Goal: Communication & Community: Answer question/provide support

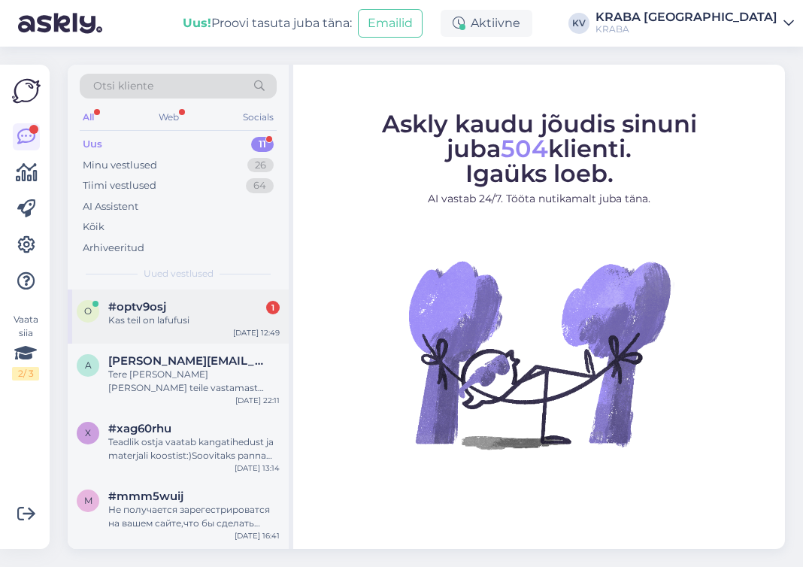
click at [178, 295] on div "o #optv9osj 1 Kas teil on lafufusi [DATE] 12:49" at bounding box center [178, 317] width 221 height 54
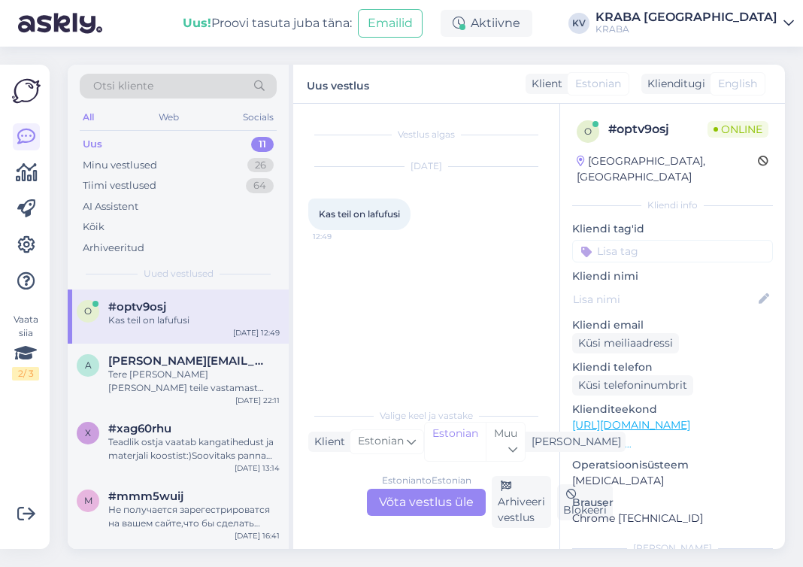
click at [412, 497] on div "Estonian to Estonian Võta vestlus üle" at bounding box center [426, 502] width 119 height 27
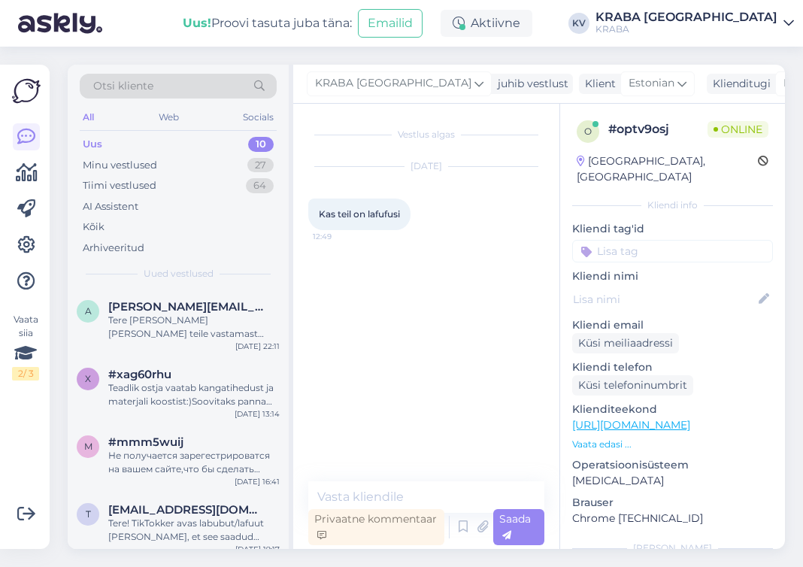
click at [396, 481] on div "Vestlus algas [DATE] Kas teil on lafufusi 12:49 Privaatne kommentaar Saada" at bounding box center [426, 326] width 266 height 445
click at [386, 490] on textarea at bounding box center [426, 497] width 236 height 32
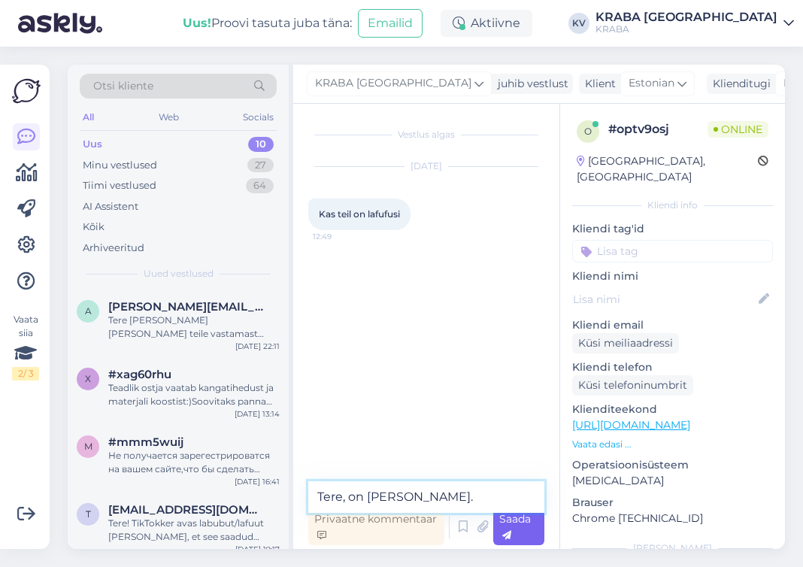
type textarea "Tere, on [PERSON_NAME]."
click at [509, 525] on span "Saada" at bounding box center [516, 526] width 32 height 29
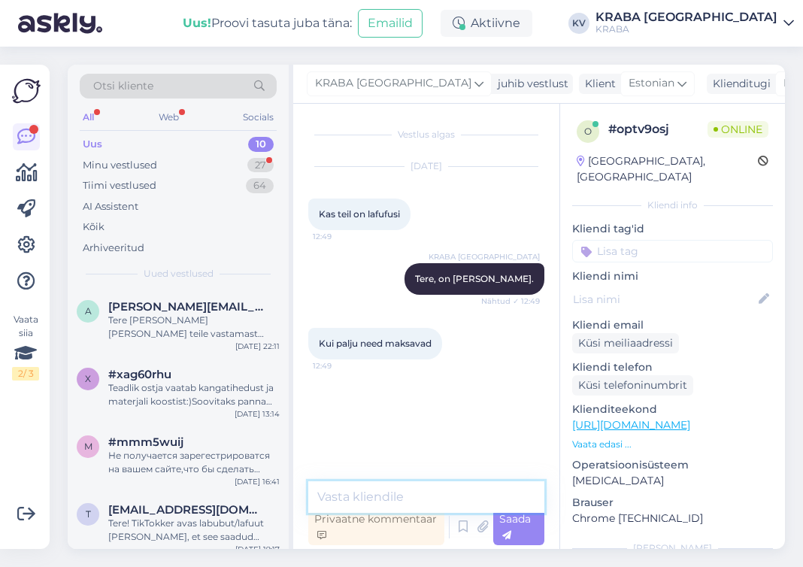
click at [445, 497] on textarea at bounding box center [426, 497] width 236 height 32
type textarea "N"
type textarea "12.99 ja 15.99"
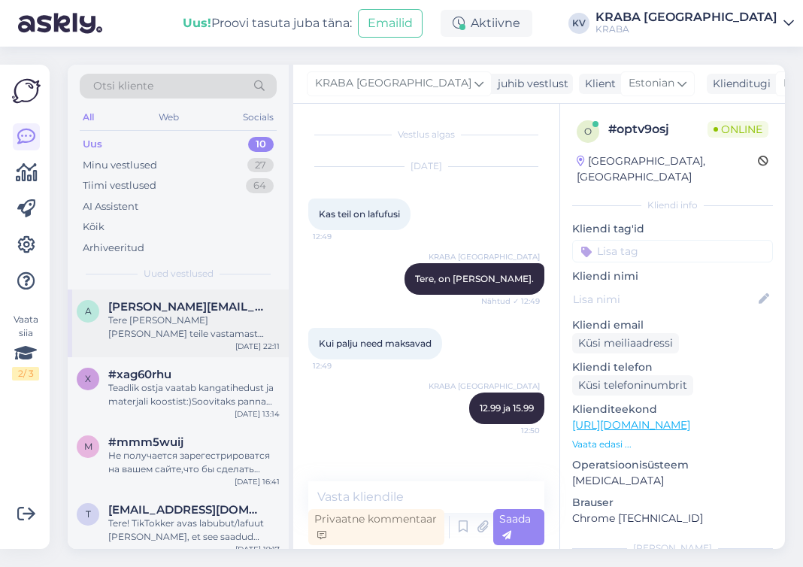
click at [188, 333] on div "Tere [PERSON_NAME] [PERSON_NAME] teile vastamast [GEOGRAPHIC_DATA] sepa turu no…" at bounding box center [194, 327] width 172 height 27
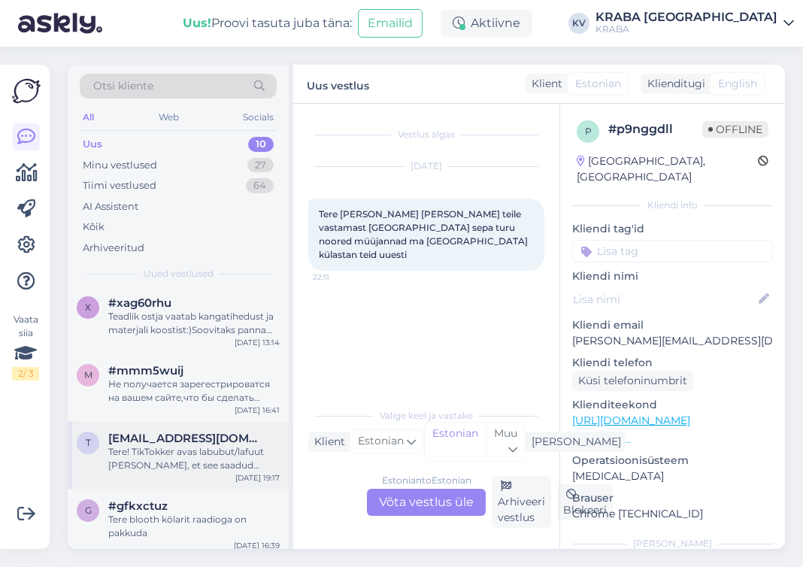
click at [221, 530] on div "g #gfkxctuz Tere blooth kõlarit raadioga on pakkuda [DATE] 16:39" at bounding box center [178, 523] width 221 height 68
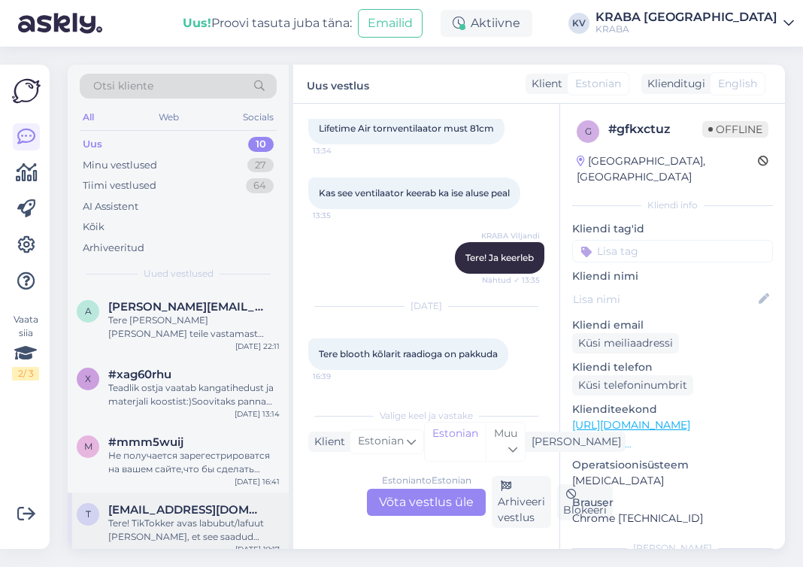
click at [217, 528] on div "Tere! TikTokker avas labubut/lafuut [PERSON_NAME], et see saadud Krabast. Kas v…" at bounding box center [194, 530] width 172 height 27
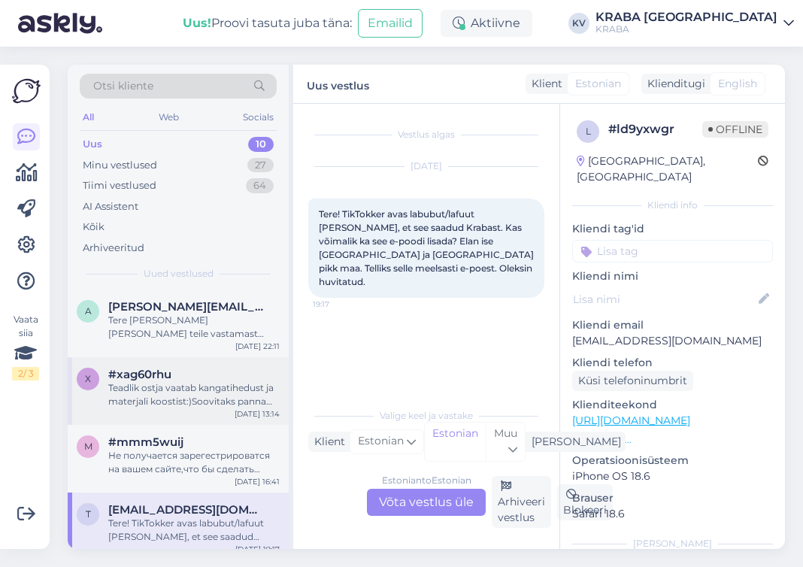
click at [190, 387] on div "Teadlik ostja vaatab kangatihedust ja materjali koostist:)Soovitaks panna täpse…" at bounding box center [194, 394] width 172 height 27
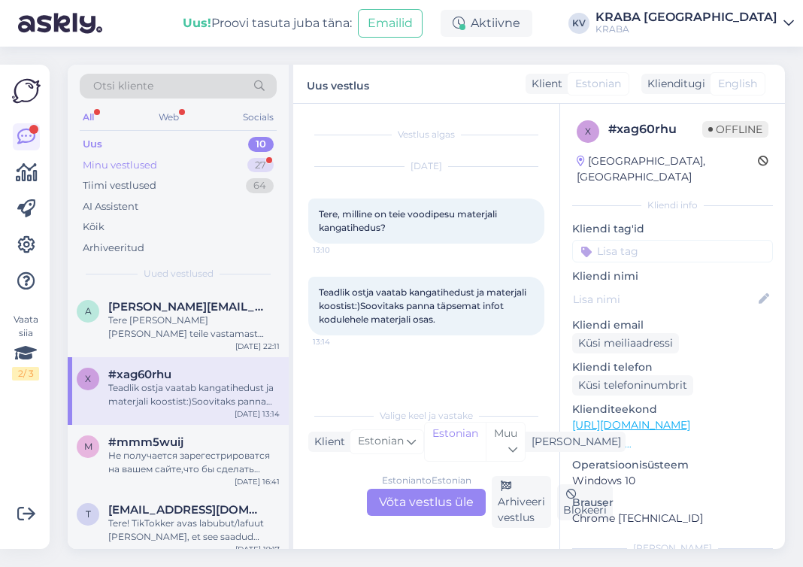
click at [123, 169] on div "Minu vestlused" at bounding box center [120, 165] width 74 height 15
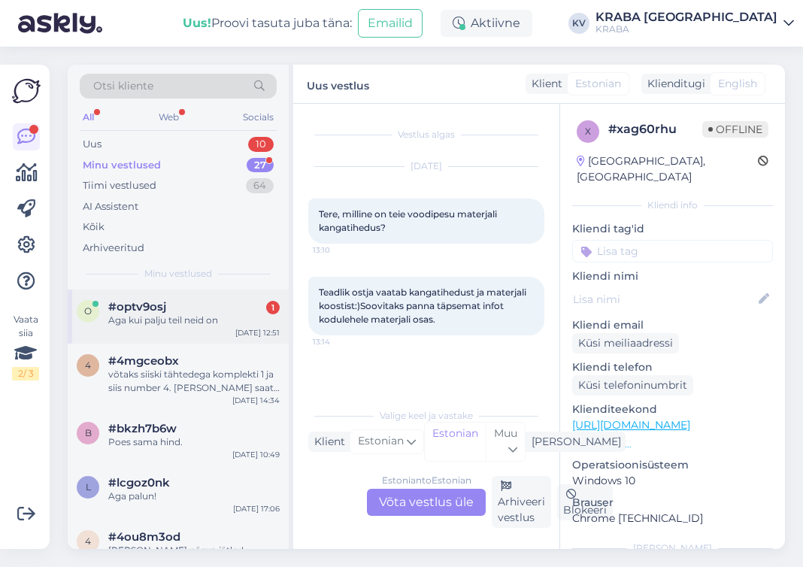
click at [166, 321] on div "Aga kui palju teil neid on" at bounding box center [194, 321] width 172 height 14
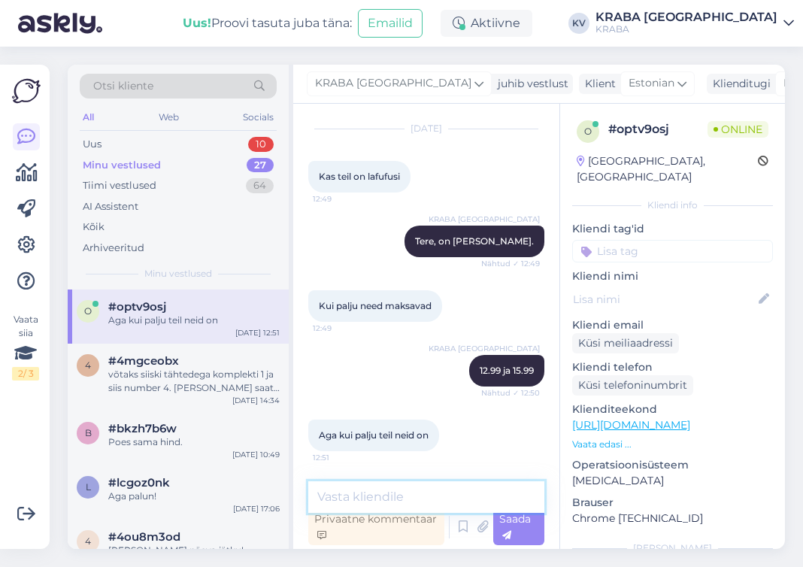
click at [399, 503] on textarea at bounding box center [426, 497] width 236 height 32
type textarea "N"
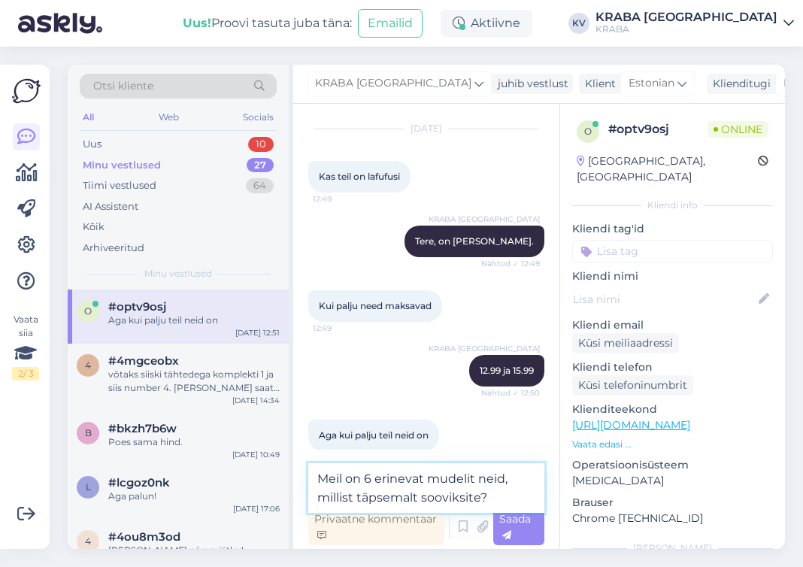
type textarea "Meil on 6 erinevat mudelit neid, millist täpsemalt sooviksite?"
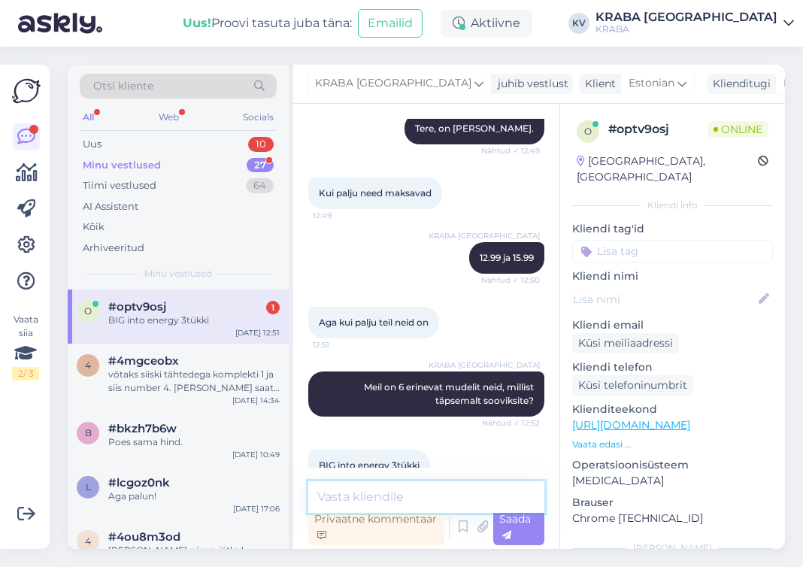
scroll to position [181, 0]
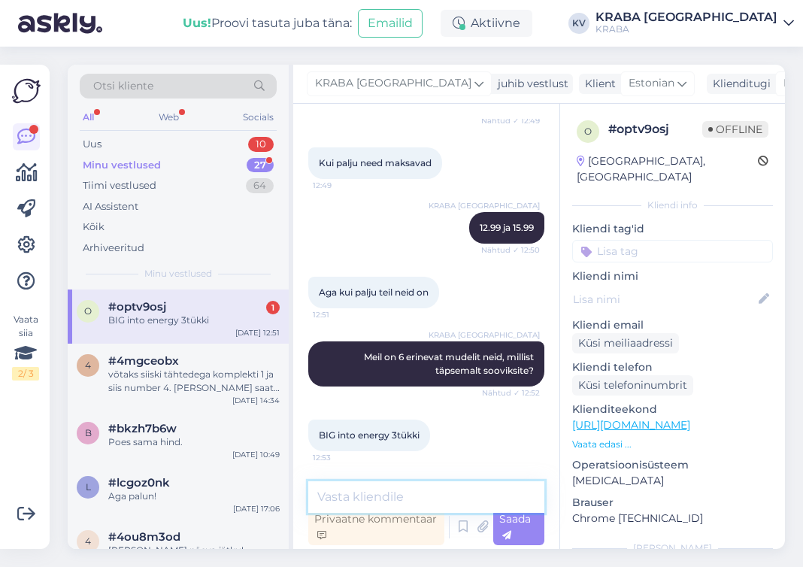
click at [378, 492] on textarea at bounding box center [426, 497] width 236 height 32
type textarea "kohe vaatame"
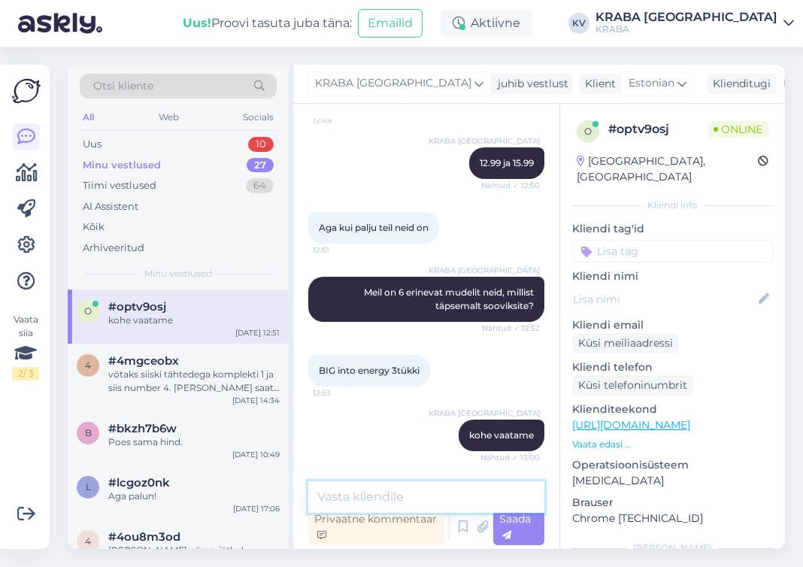
click at [387, 496] on textarea at bounding box center [426, 497] width 236 height 32
type textarea "K"
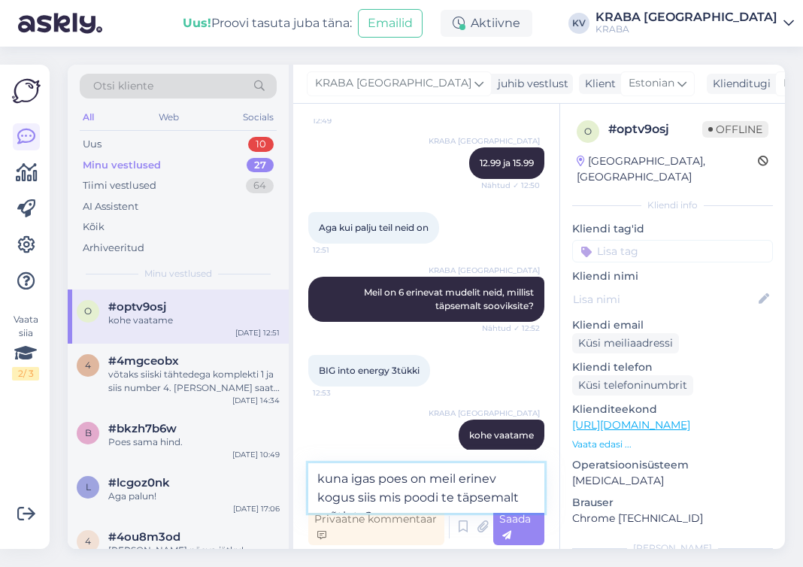
type textarea "kuna igas poes on meil erinev kogus siis mis poodi te täpsemalt mõtlete?"
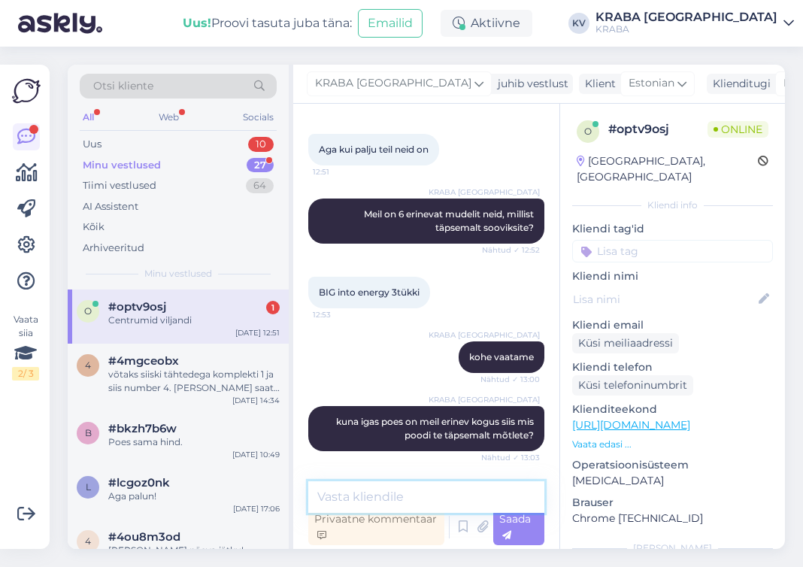
scroll to position [388, 0]
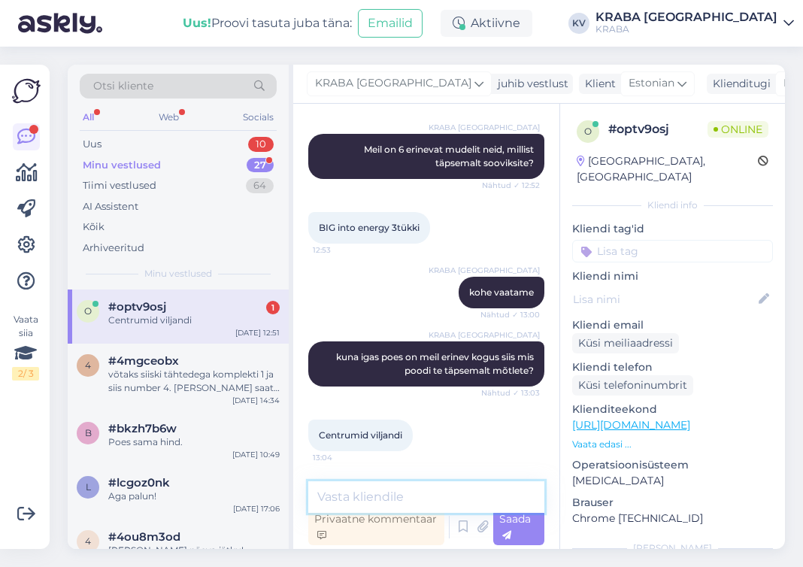
click at [376, 501] on textarea at bounding box center [426, 497] width 236 height 32
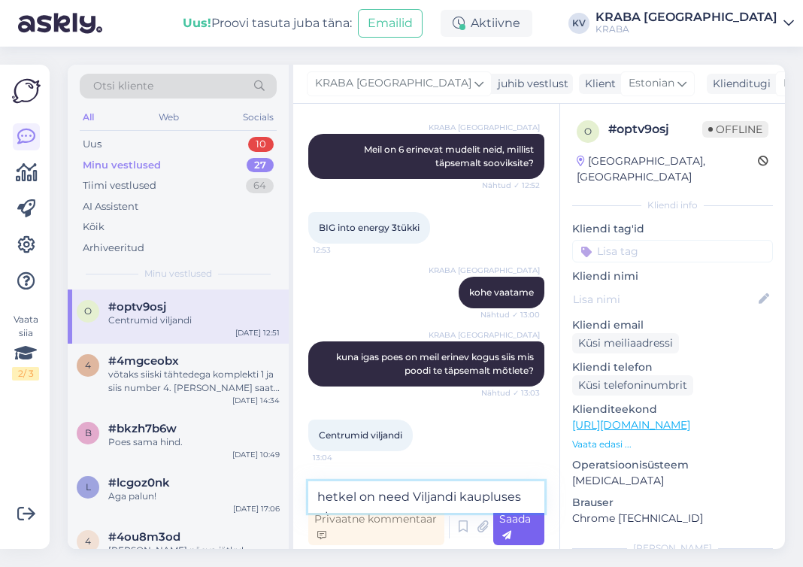
type textarea "hetkel on need Viljandi kaupluses otsas."
click at [513, 530] on span "Saada" at bounding box center [516, 526] width 32 height 29
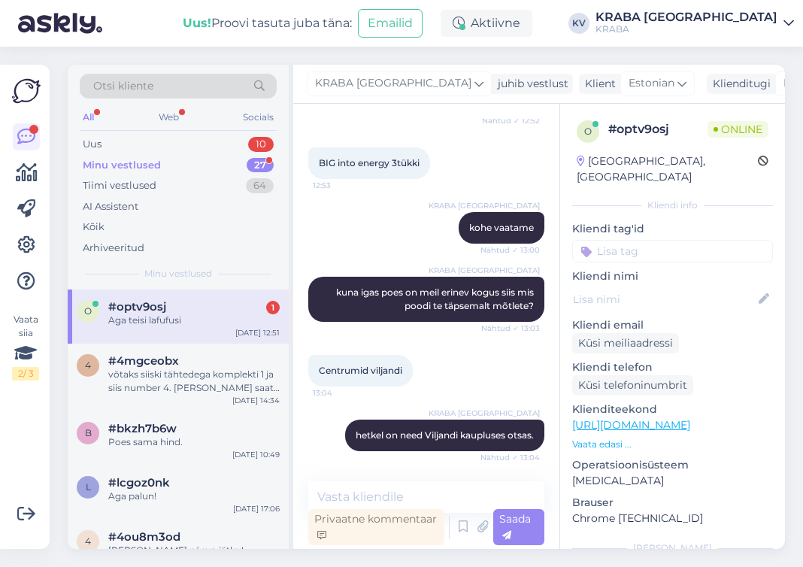
scroll to position [518, 0]
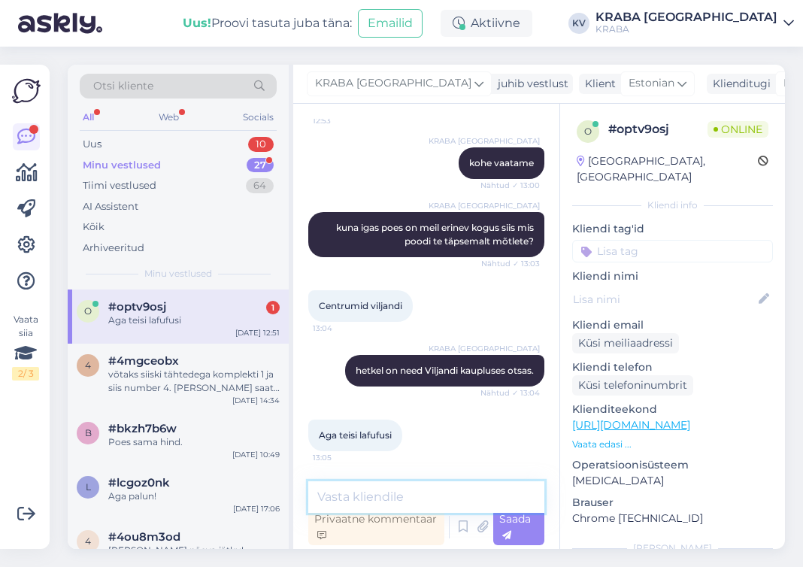
click at [435, 497] on textarea at bounding box center [426, 497] width 236 height 32
type textarea "t"
type textarea "teisi valikuid on seal olemas"
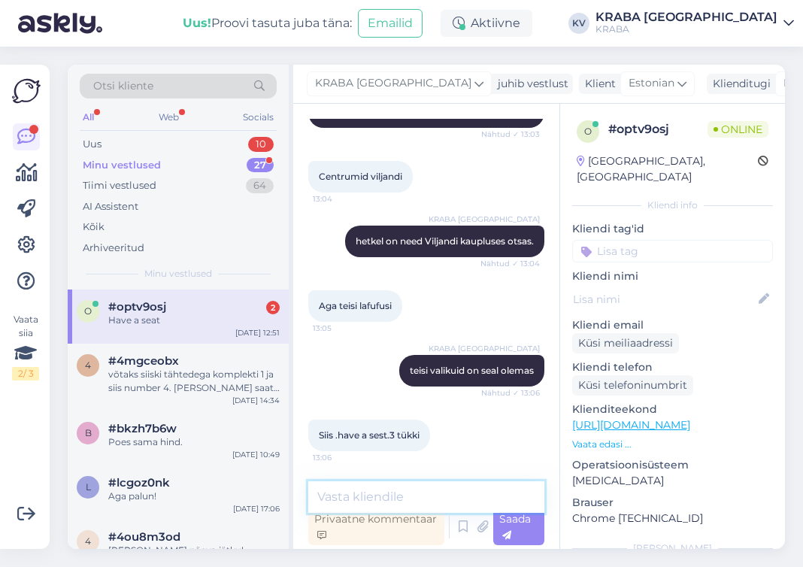
scroll to position [712, 0]
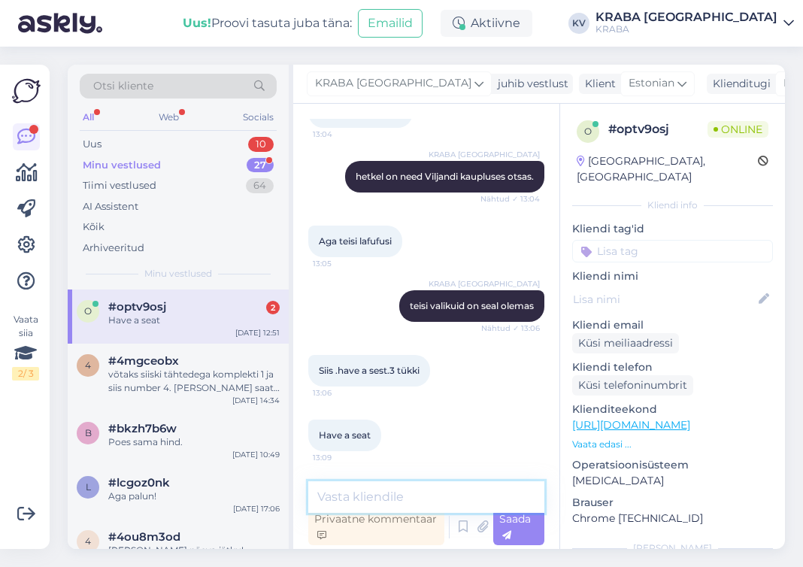
click at [431, 502] on textarea at bounding box center [426, 497] width 236 height 32
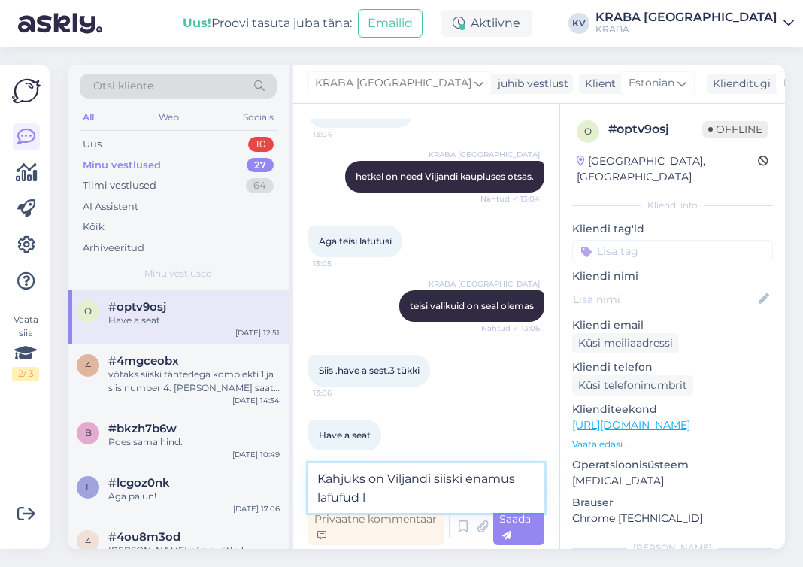
scroll to position [727, 0]
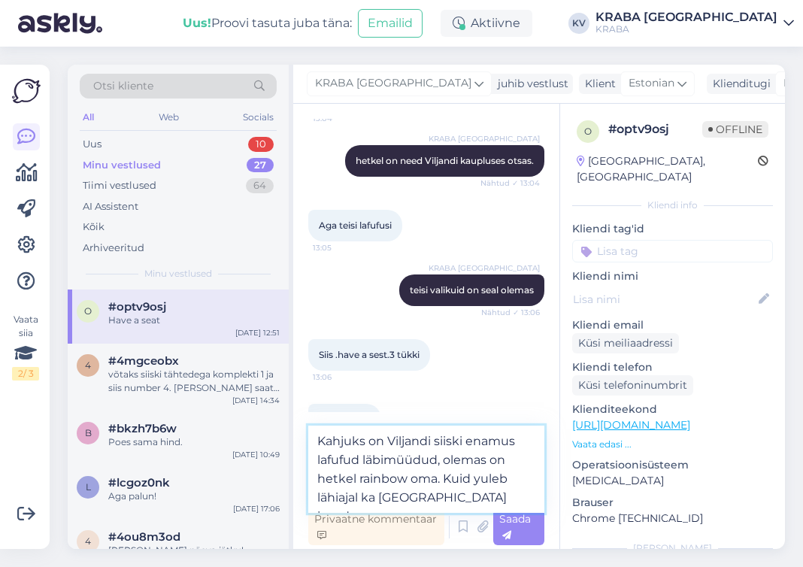
click at [381, 479] on textarea "Kahjuks on Viljandi siiski enamus lafufud läbimüüdud, olemas on hetkel rainbow …" at bounding box center [426, 469] width 236 height 87
click at [417, 440] on textarea "Kahjuks on Viljandi siiski enamus lafufud läbimüüdud, olemas on hetkel rainbow …" at bounding box center [426, 469] width 236 height 87
drag, startPoint x: 409, startPoint y: 501, endPoint x: 442, endPoint y: 490, distance: 34.3
click at [411, 501] on textarea "Kahjuks on Viljandi kaupluses siiski enamus lafufud läbimüüdud, olemas on hetke…" at bounding box center [426, 469] width 236 height 87
type textarea "Kahjuks on Viljandi kaupluses siiski enamus lafufud läbimüüdud, olemas on hetke…"
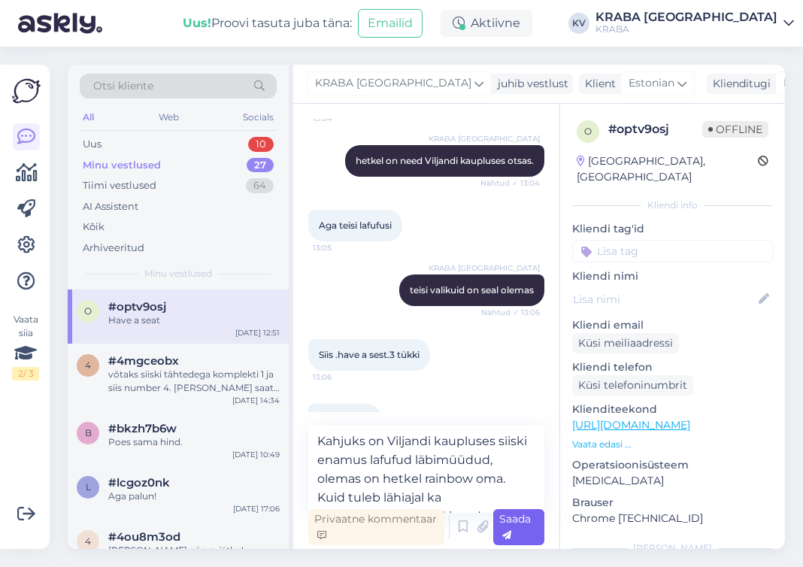
click at [521, 528] on span "Saada" at bounding box center [516, 526] width 32 height 29
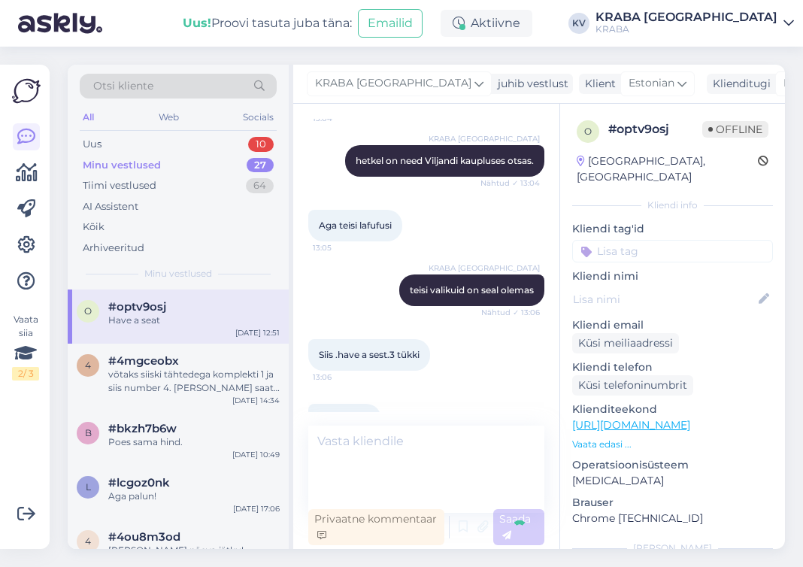
scroll to position [817, 0]
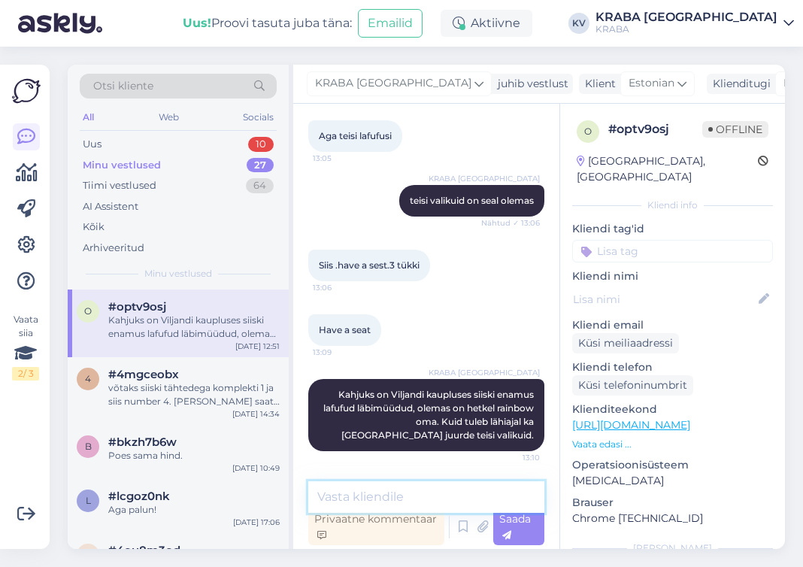
click at [417, 493] on textarea at bounding box center [426, 497] width 236 height 32
type textarea "Muidugi on variant ka tellida need meilt."
